Goal: Task Accomplishment & Management: Use online tool/utility

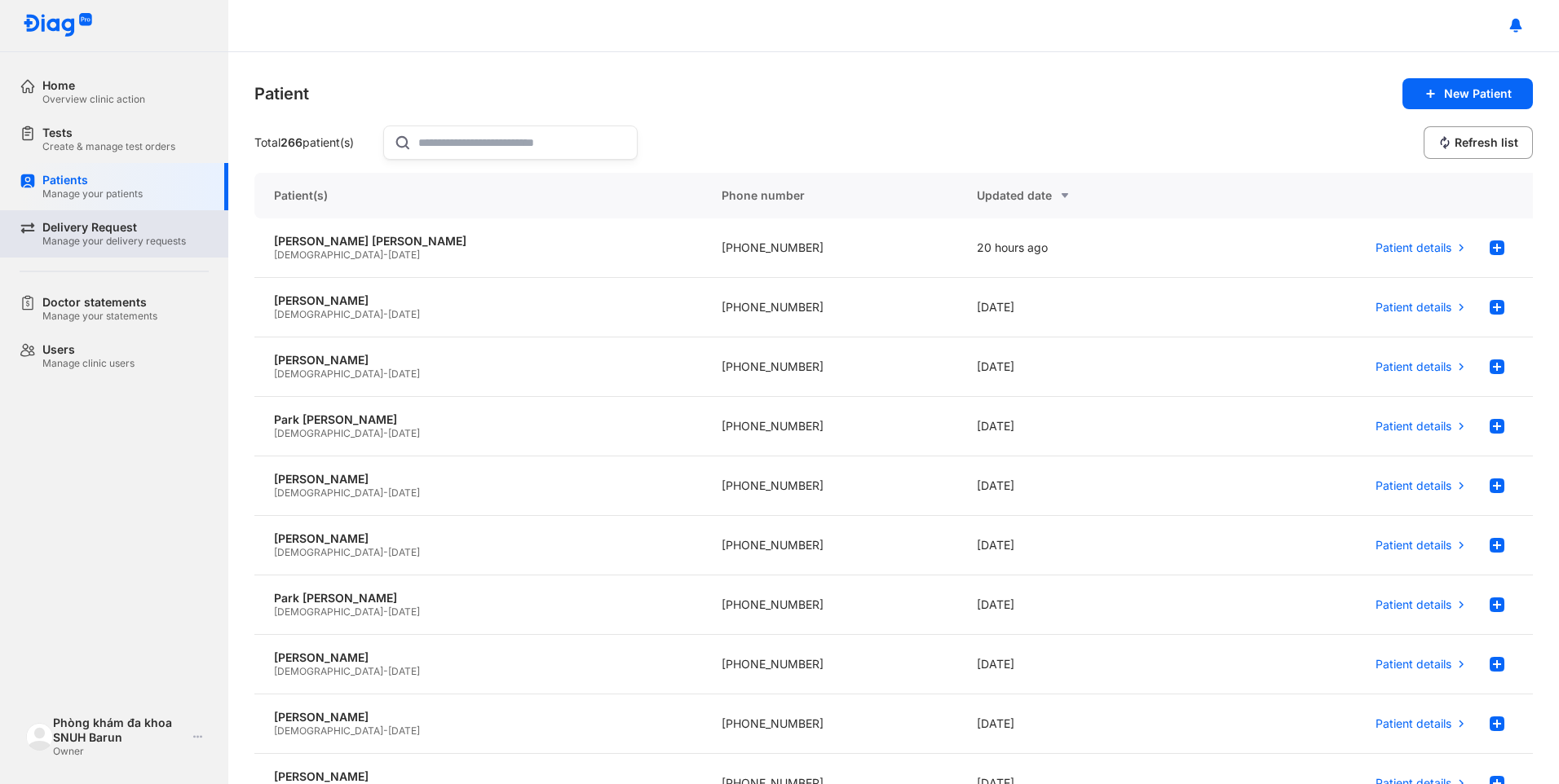
click at [86, 223] on div "Delivery Request" at bounding box center [114, 227] width 144 height 15
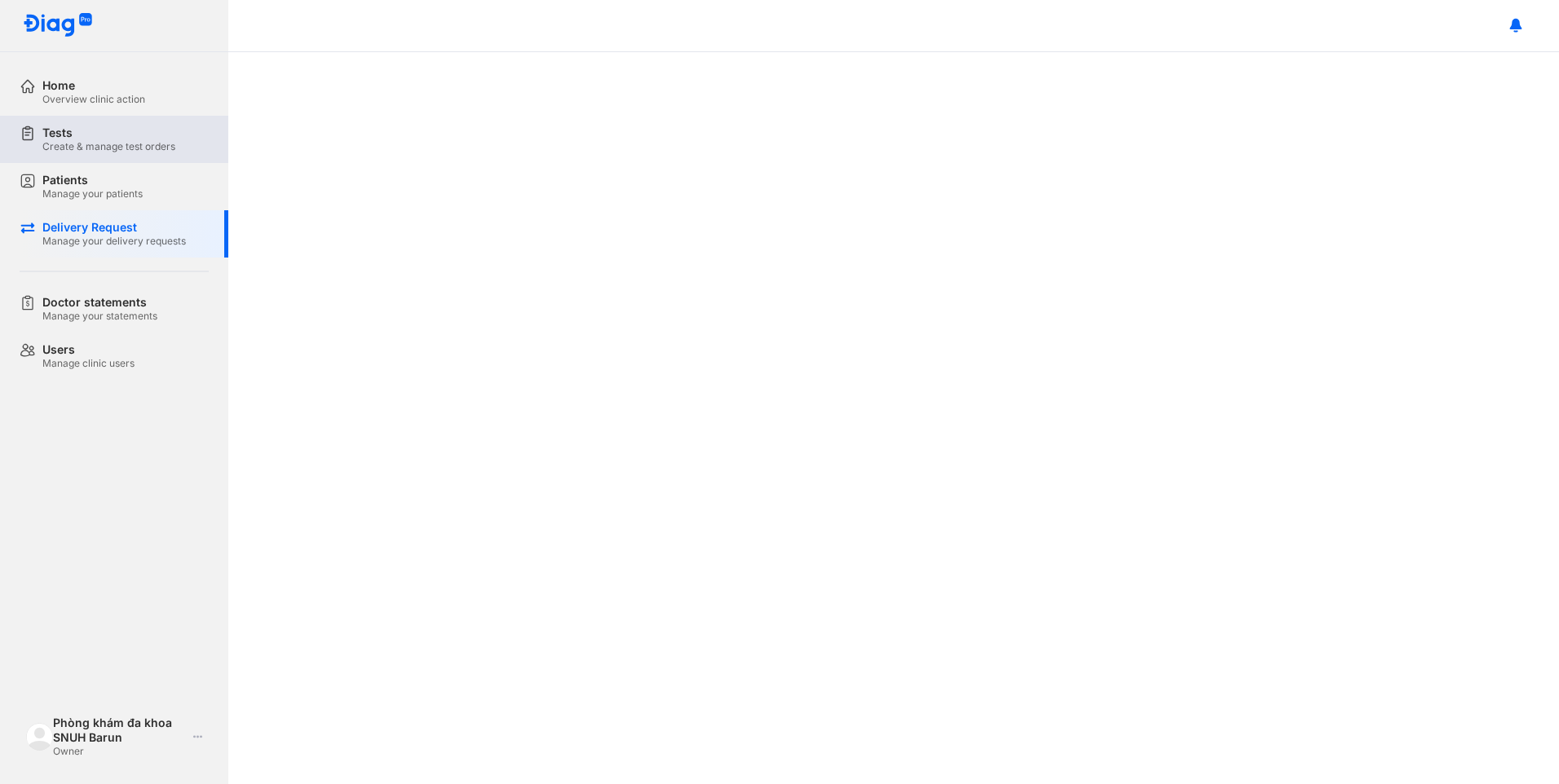
click at [97, 150] on div "Create & manage test orders" at bounding box center [108, 146] width 133 height 13
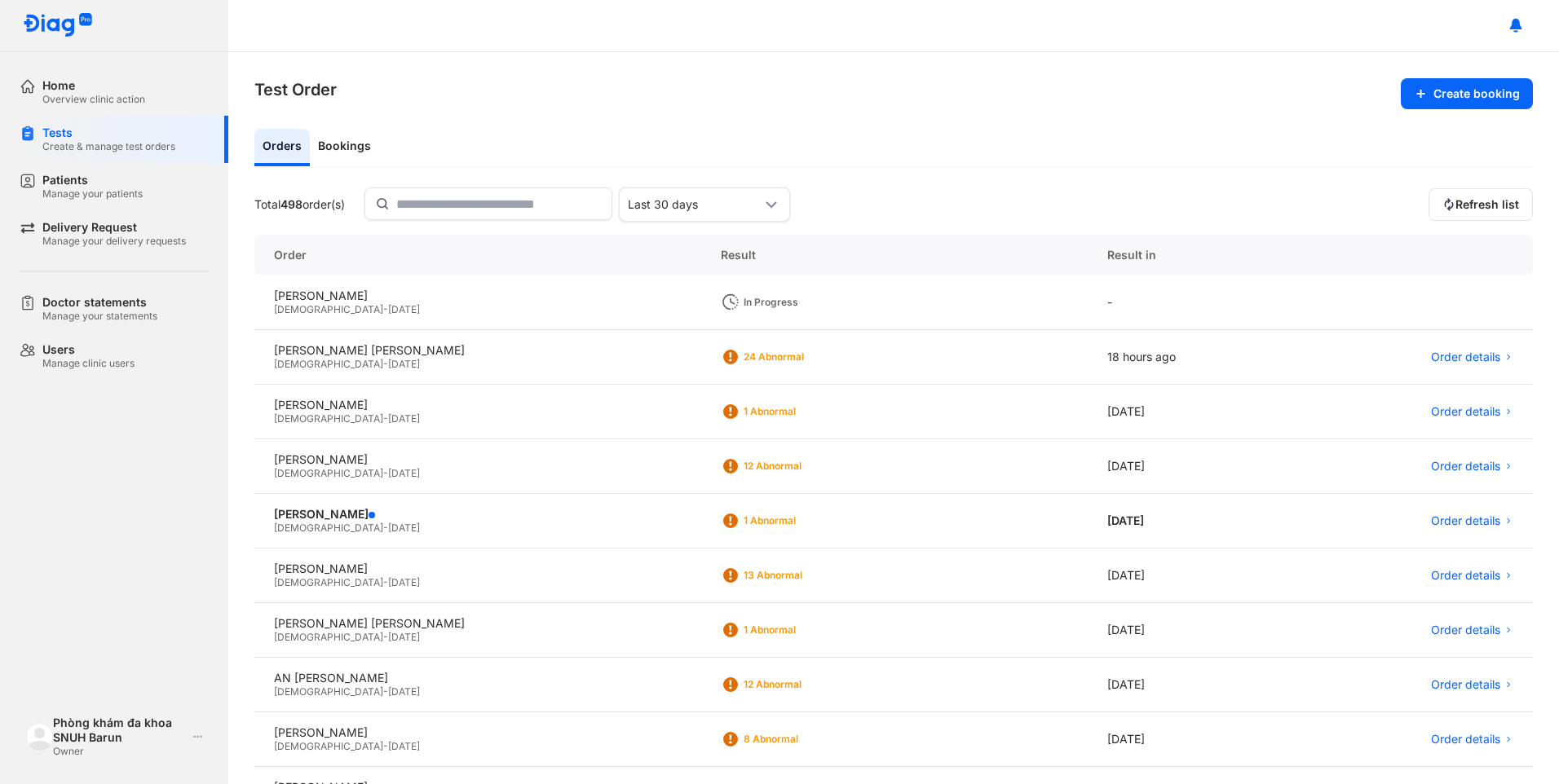
click at [1101, 101] on section "Test Order Create booking" at bounding box center [894, 93] width 1279 height 31
click at [388, 308] on span "[DATE]" at bounding box center [404, 310] width 32 height 12
click at [388, 358] on span "[DATE]" at bounding box center [404, 364] width 32 height 12
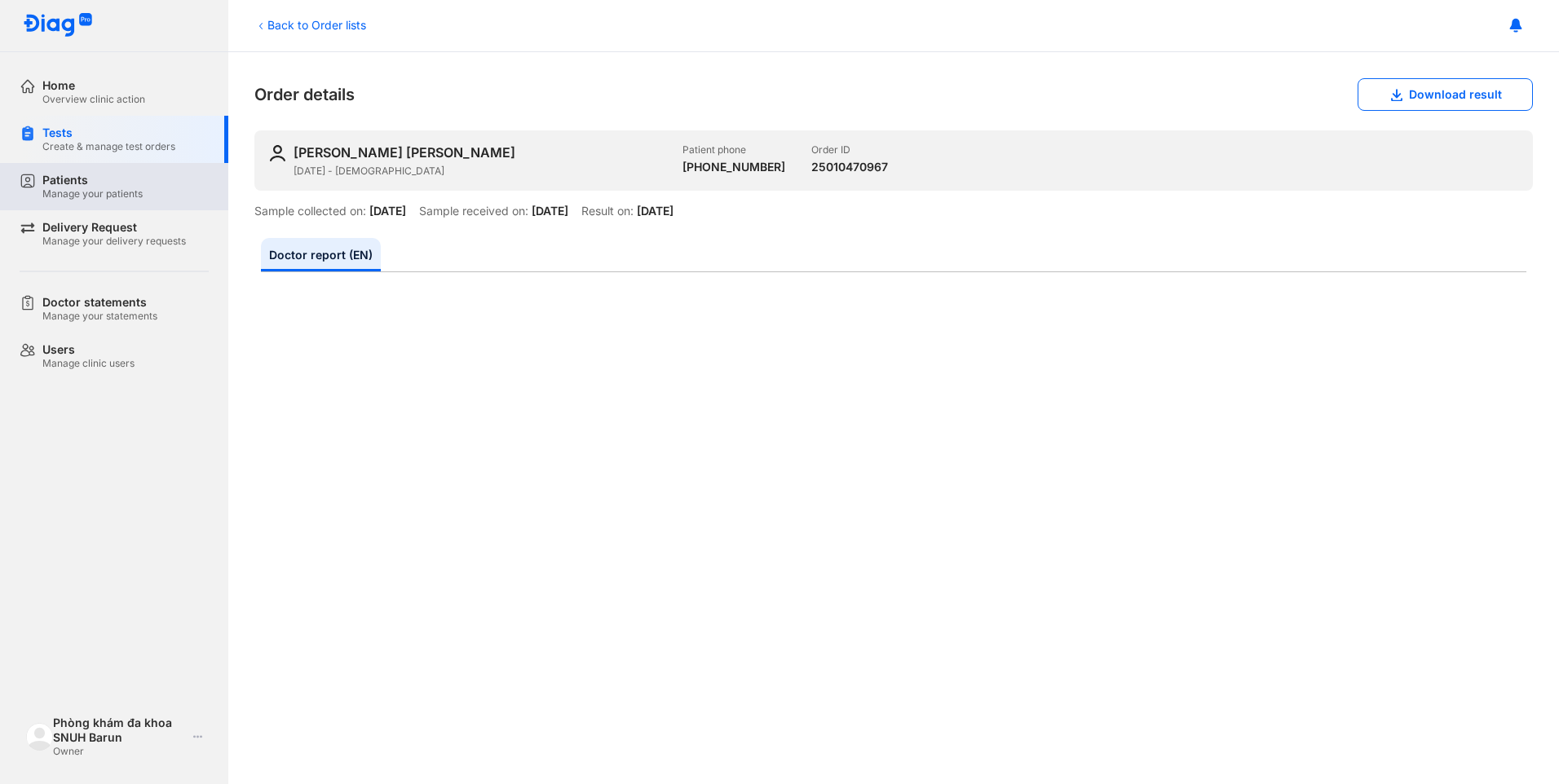
click at [93, 189] on div "Manage your patients" at bounding box center [92, 194] width 100 height 13
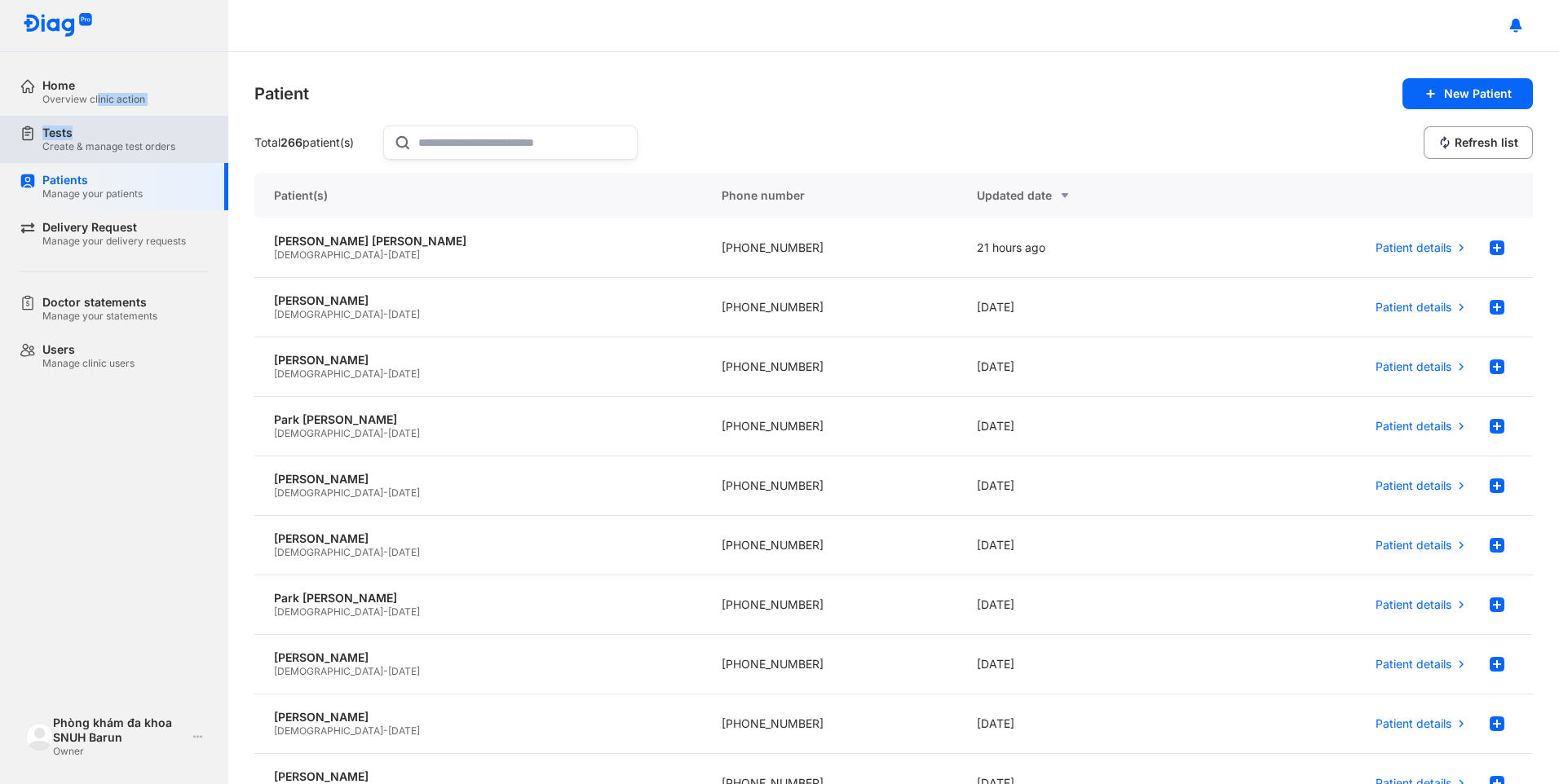
drag, startPoint x: 96, startPoint y: 102, endPoint x: 104, endPoint y: 131, distance: 30.1
click at [104, 131] on div "Home Overview clinic action Tests Create & manage test orders Patients Manage y…" at bounding box center [114, 225] width 229 height 312
drag, startPoint x: 104, startPoint y: 131, endPoint x: 97, endPoint y: 152, distance: 22.1
click at [97, 152] on div "Create & manage test orders" at bounding box center [108, 146] width 133 height 13
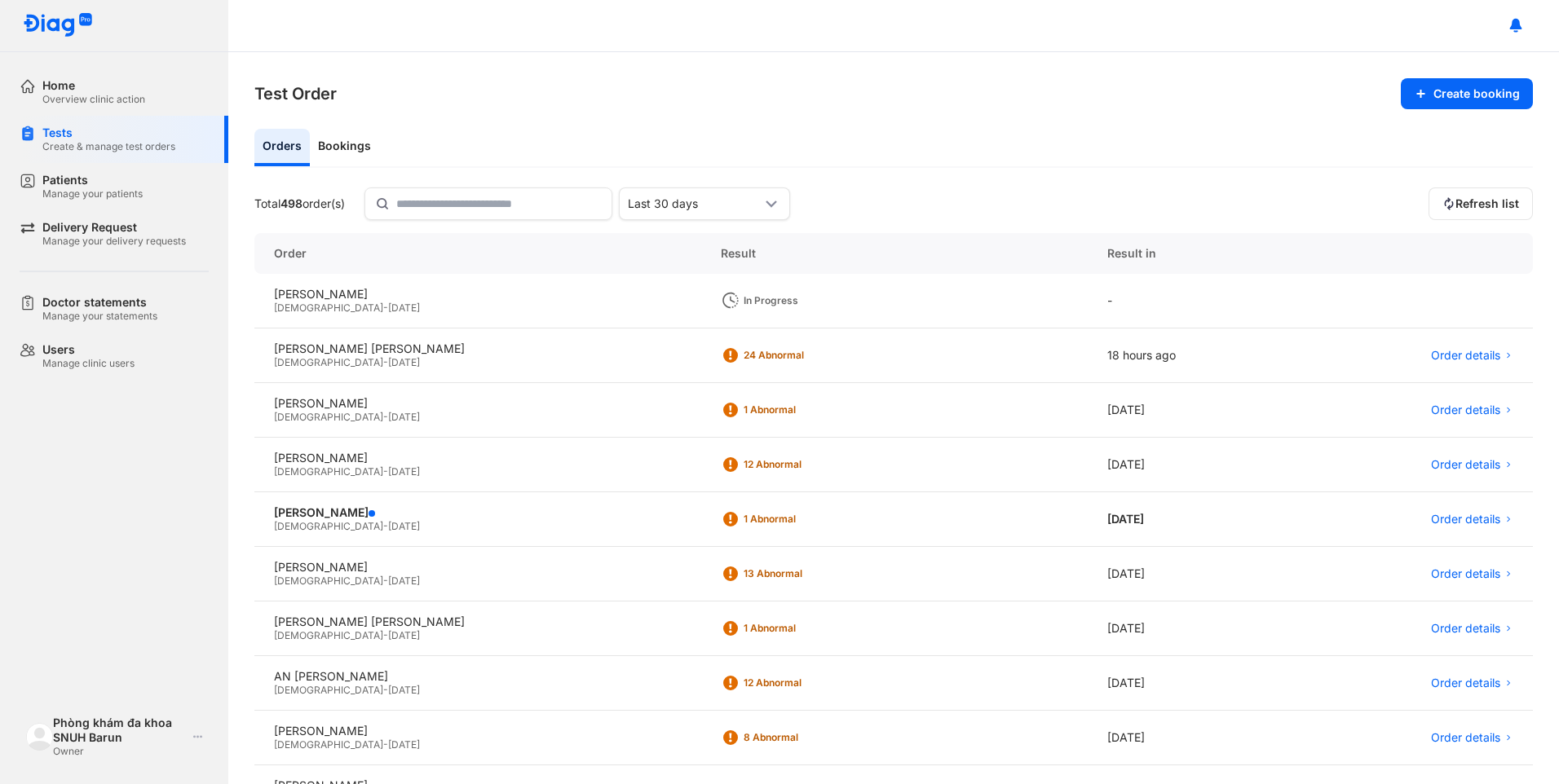
click at [388, 302] on span "[DATE]" at bounding box center [404, 308] width 32 height 12
